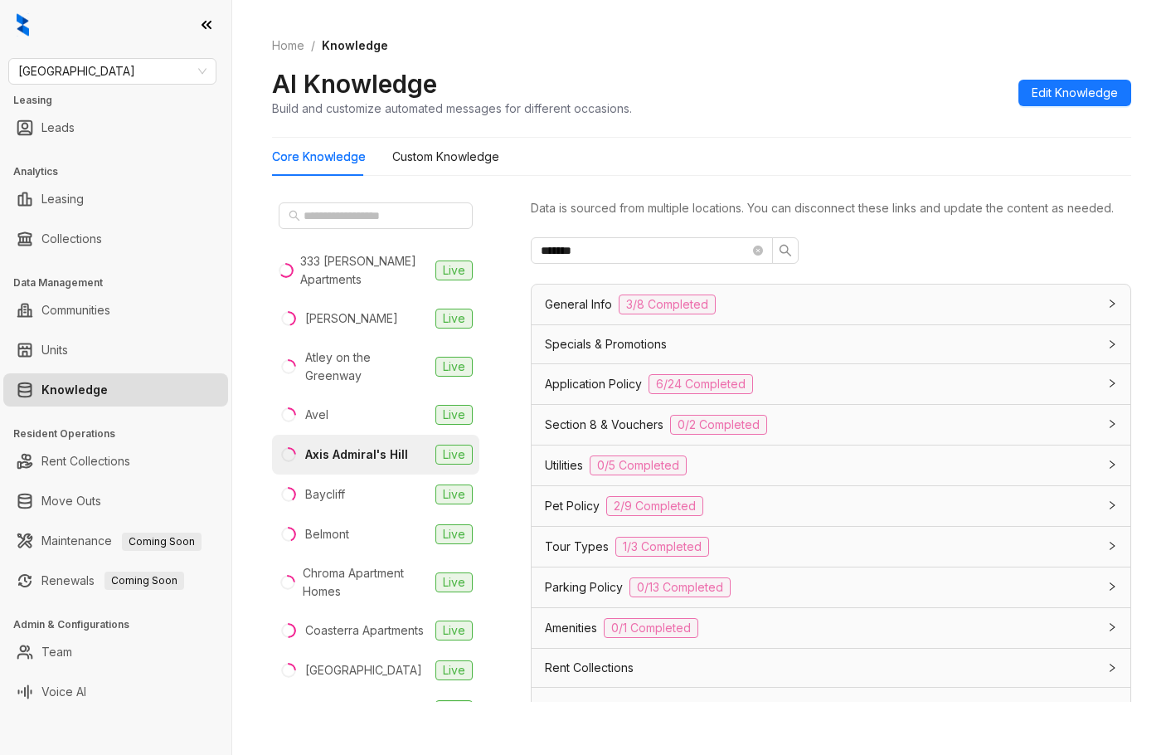
scroll to position [52, 0]
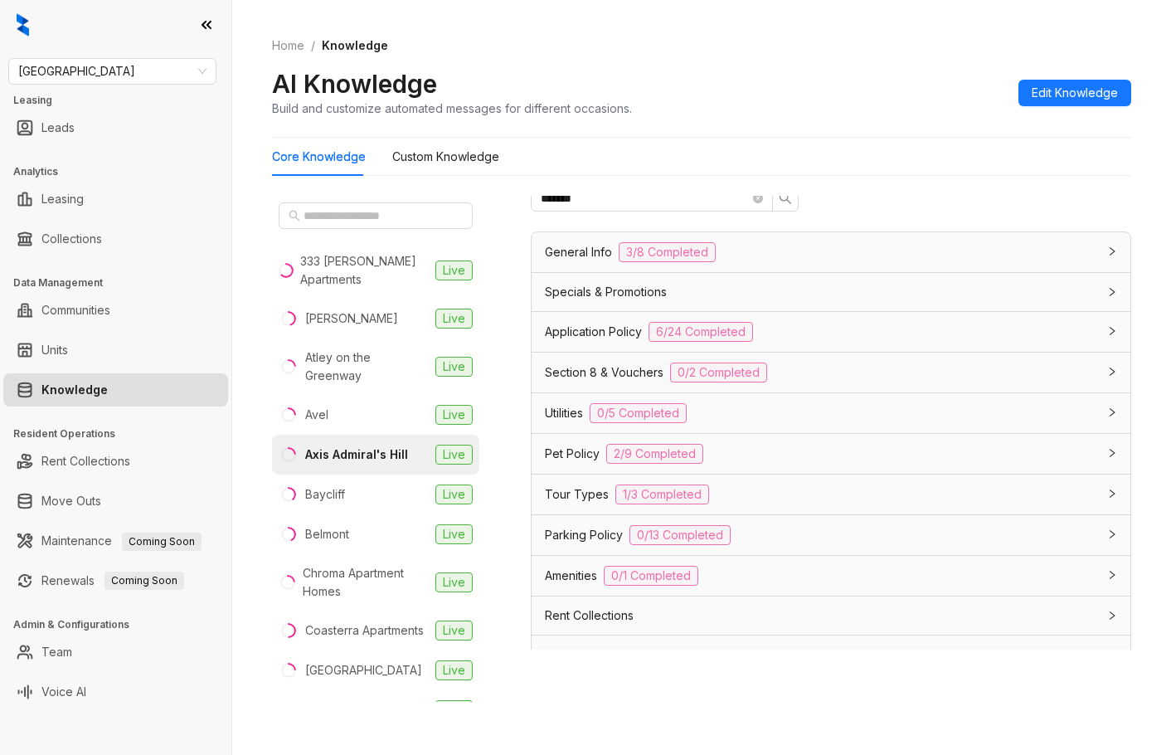
click at [143, 56] on div "Fairfield Leasing Leads Analytics Leasing Collections Data Management Communiti…" at bounding box center [115, 377] width 231 height 755
click at [143, 66] on span "Fairfield" at bounding box center [112, 71] width 188 height 25
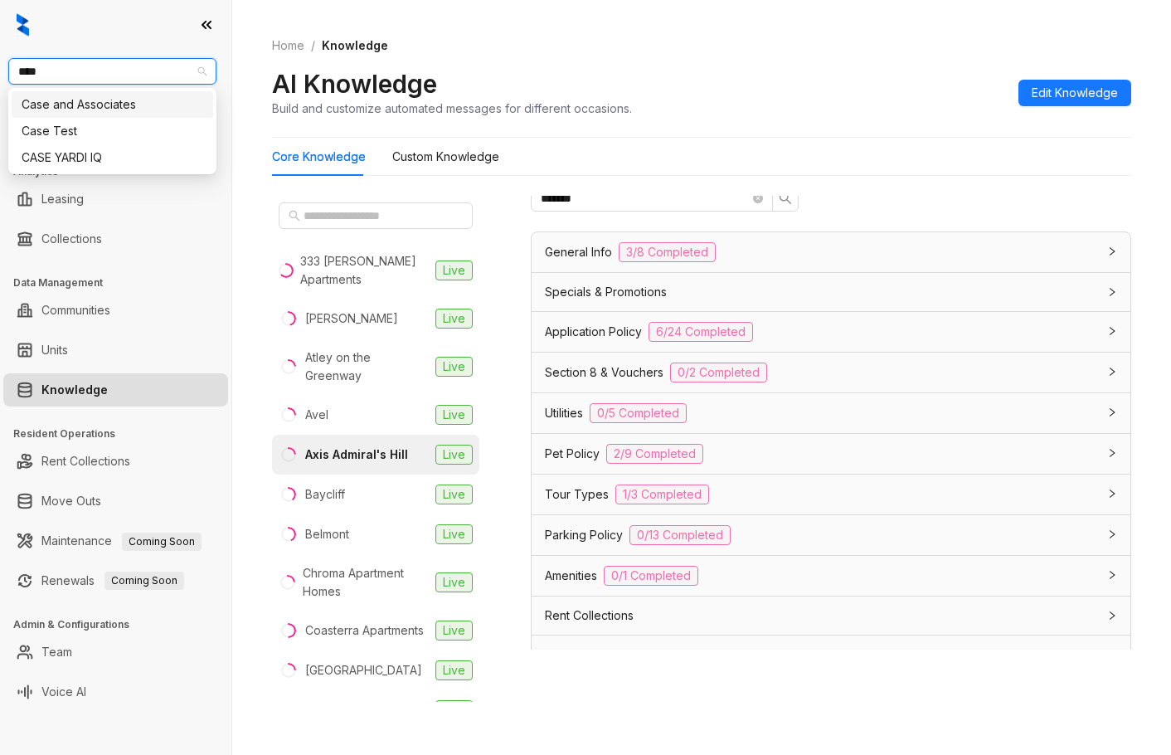
type input "****"
click at [161, 110] on div "Case and Associates" at bounding box center [113, 104] width 182 height 18
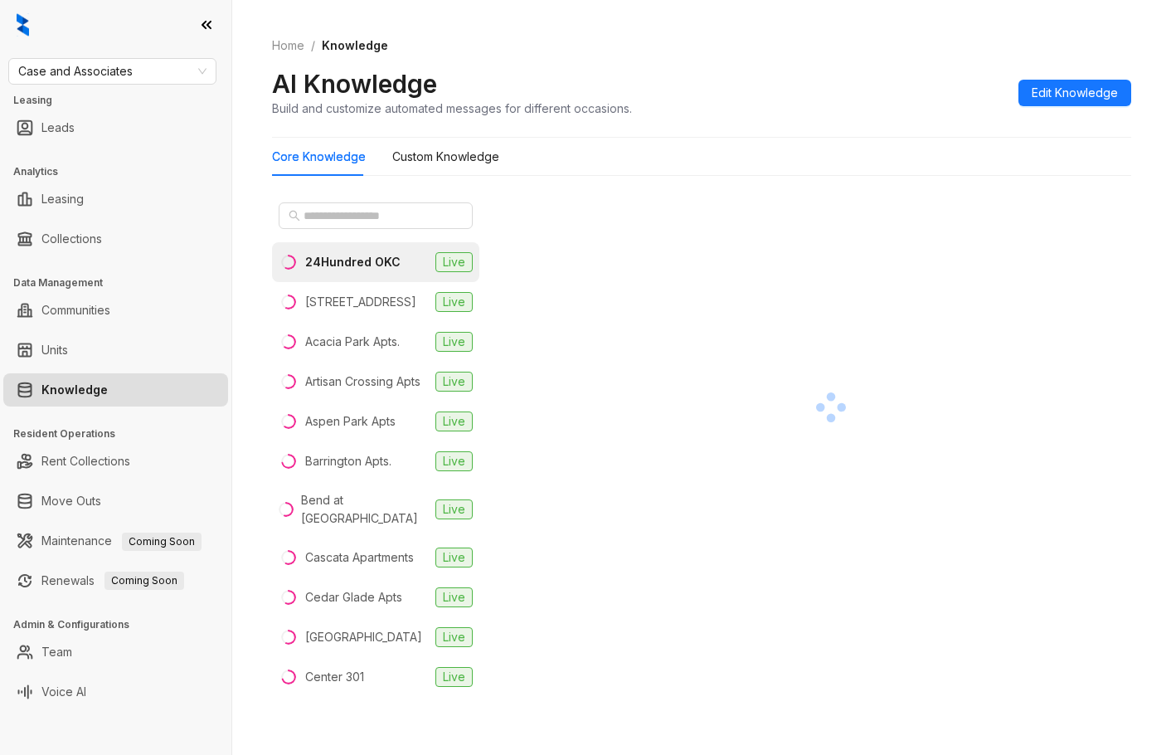
click at [619, 426] on div at bounding box center [831, 407] width 600 height 423
click at [308, 216] on input "text" at bounding box center [376, 215] width 146 height 18
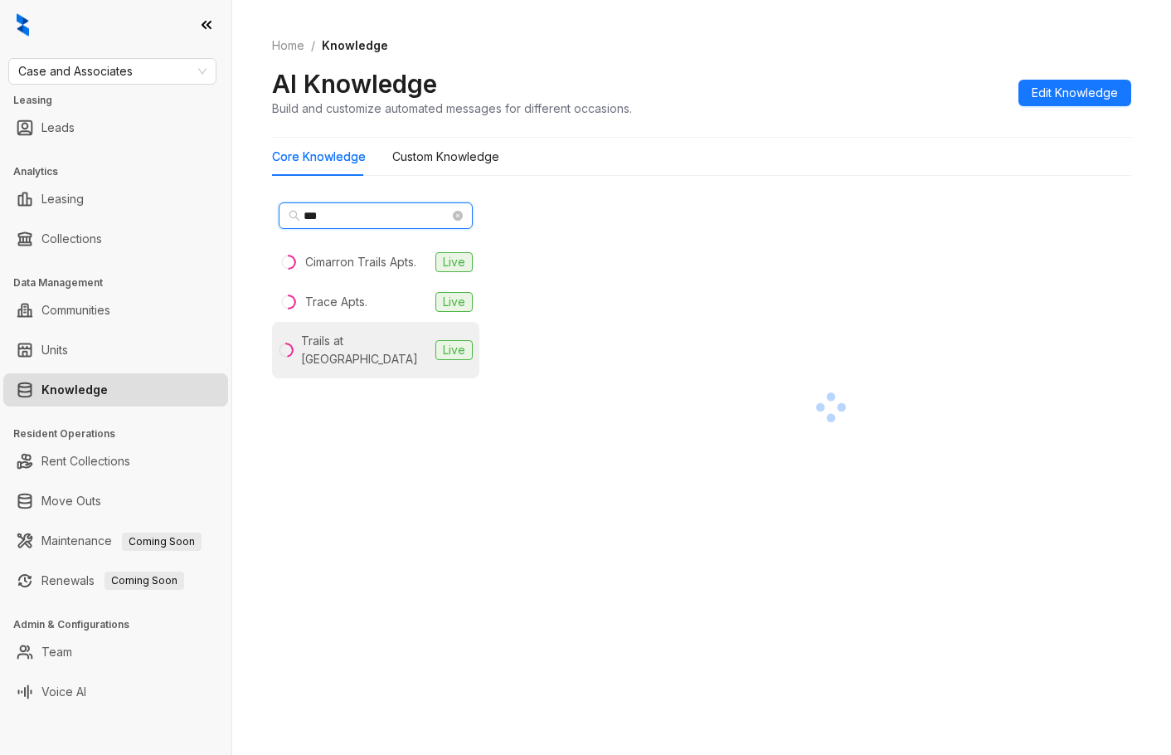
type input "***"
click at [356, 339] on div "Trails at [GEOGRAPHIC_DATA]" at bounding box center [365, 350] width 128 height 36
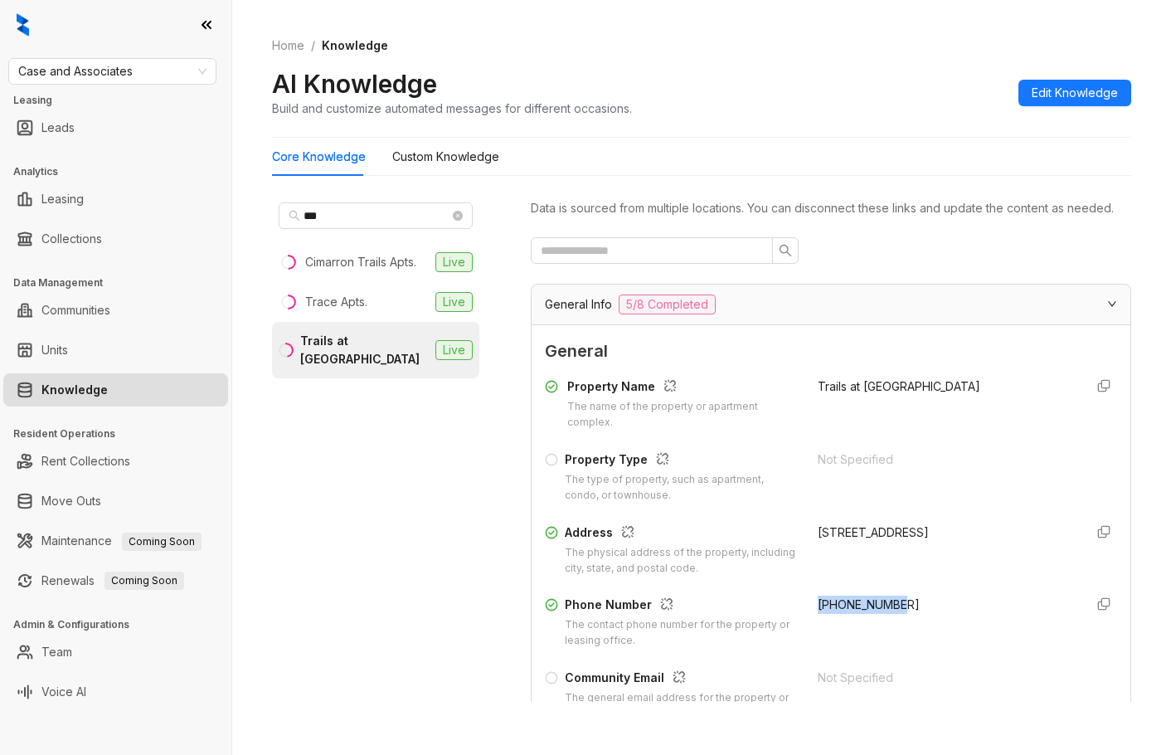
copy span "[PHONE_NUMBER]"
drag, startPoint x: 799, startPoint y: 626, endPoint x: 897, endPoint y: 634, distance: 98.2
click at [897, 634] on div "Phone Number The contact phone number for the property or leasing office. [PHON…" at bounding box center [831, 621] width 572 height 53
copy span "[PHONE_NUMBER]"
